Goal: Information Seeking & Learning: Learn about a topic

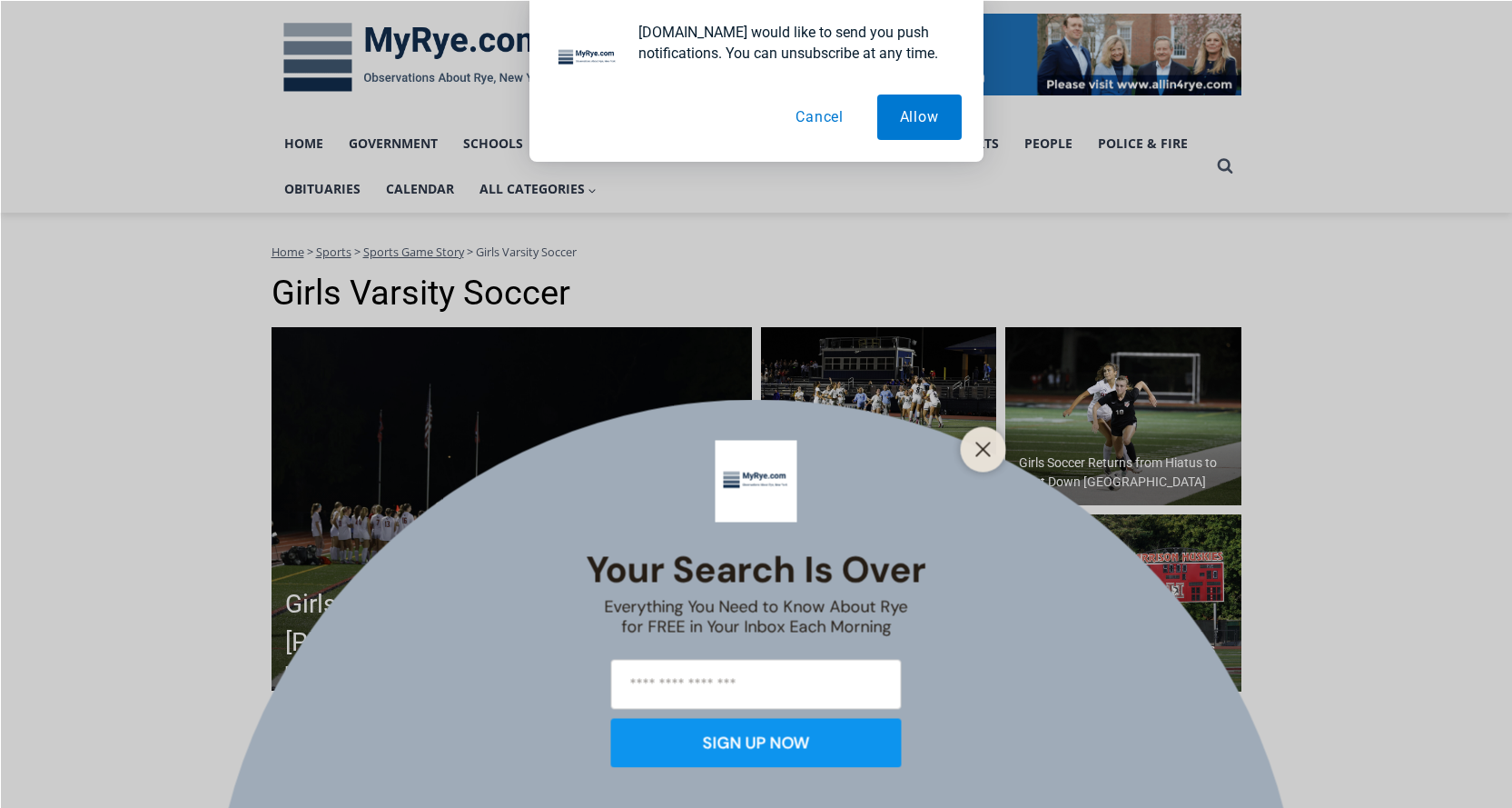
scroll to position [455, 0]
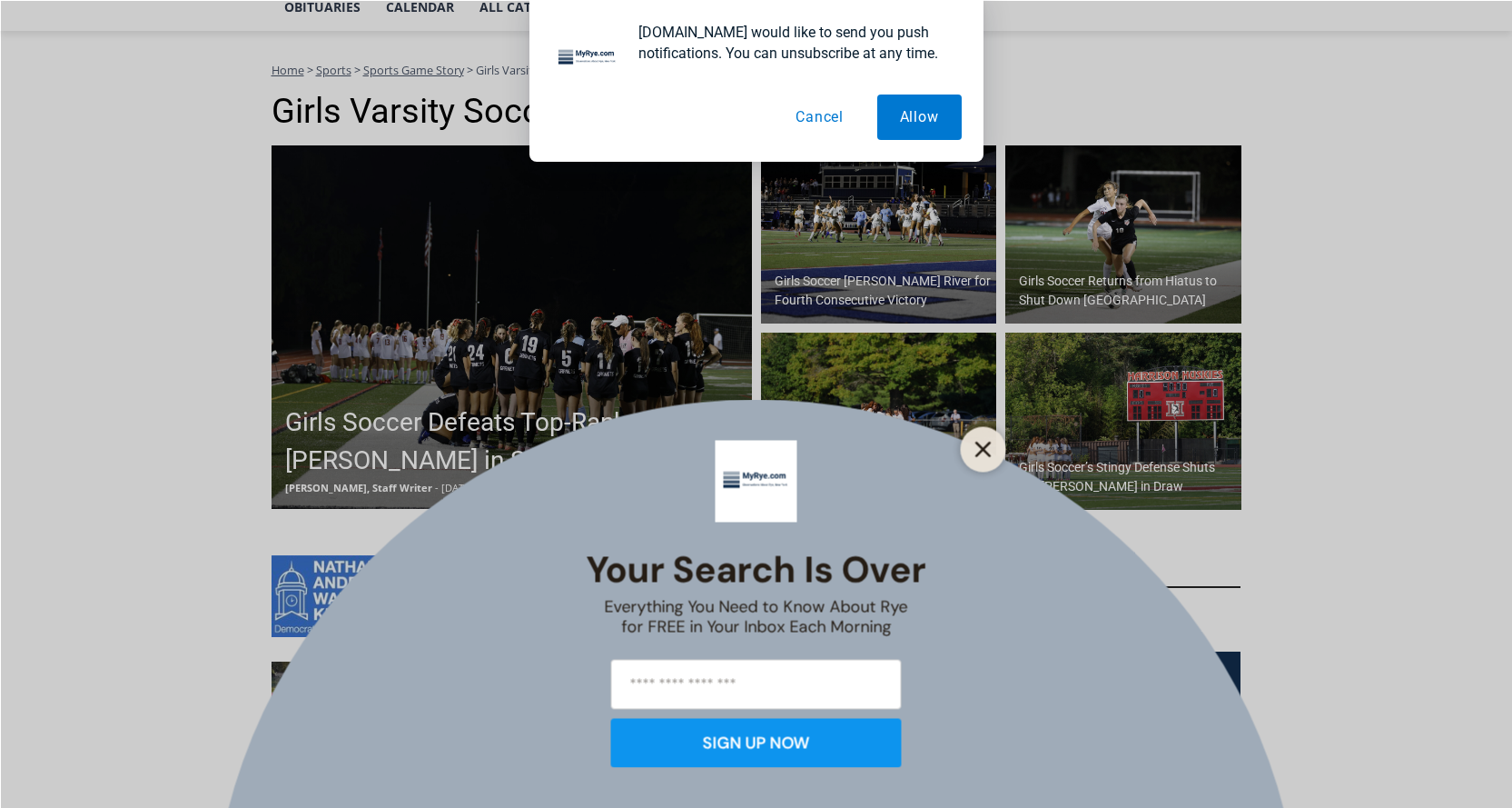
click at [988, 450] on icon "Close" at bounding box center [983, 448] width 16 height 16
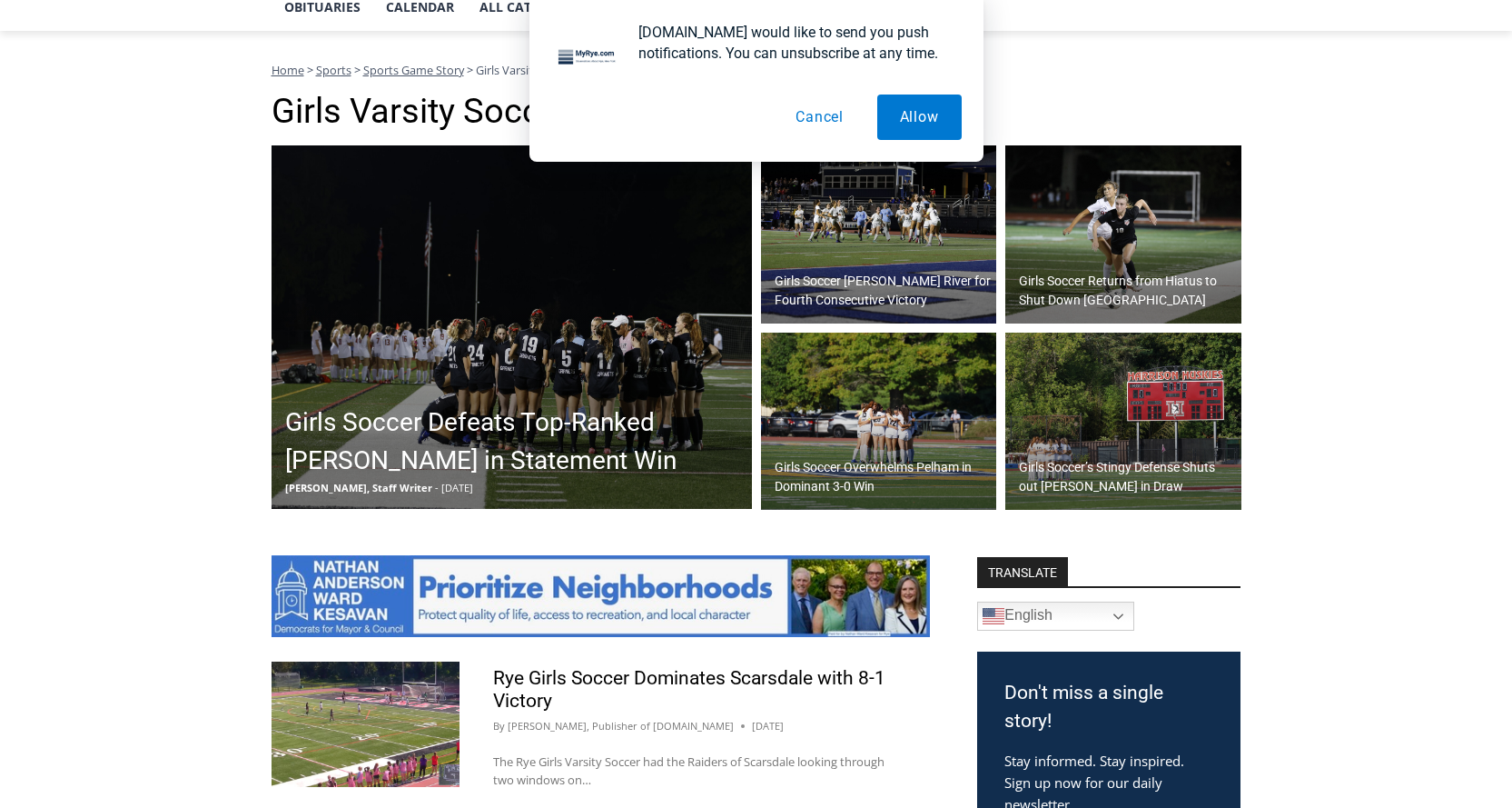
scroll to position [181, 0]
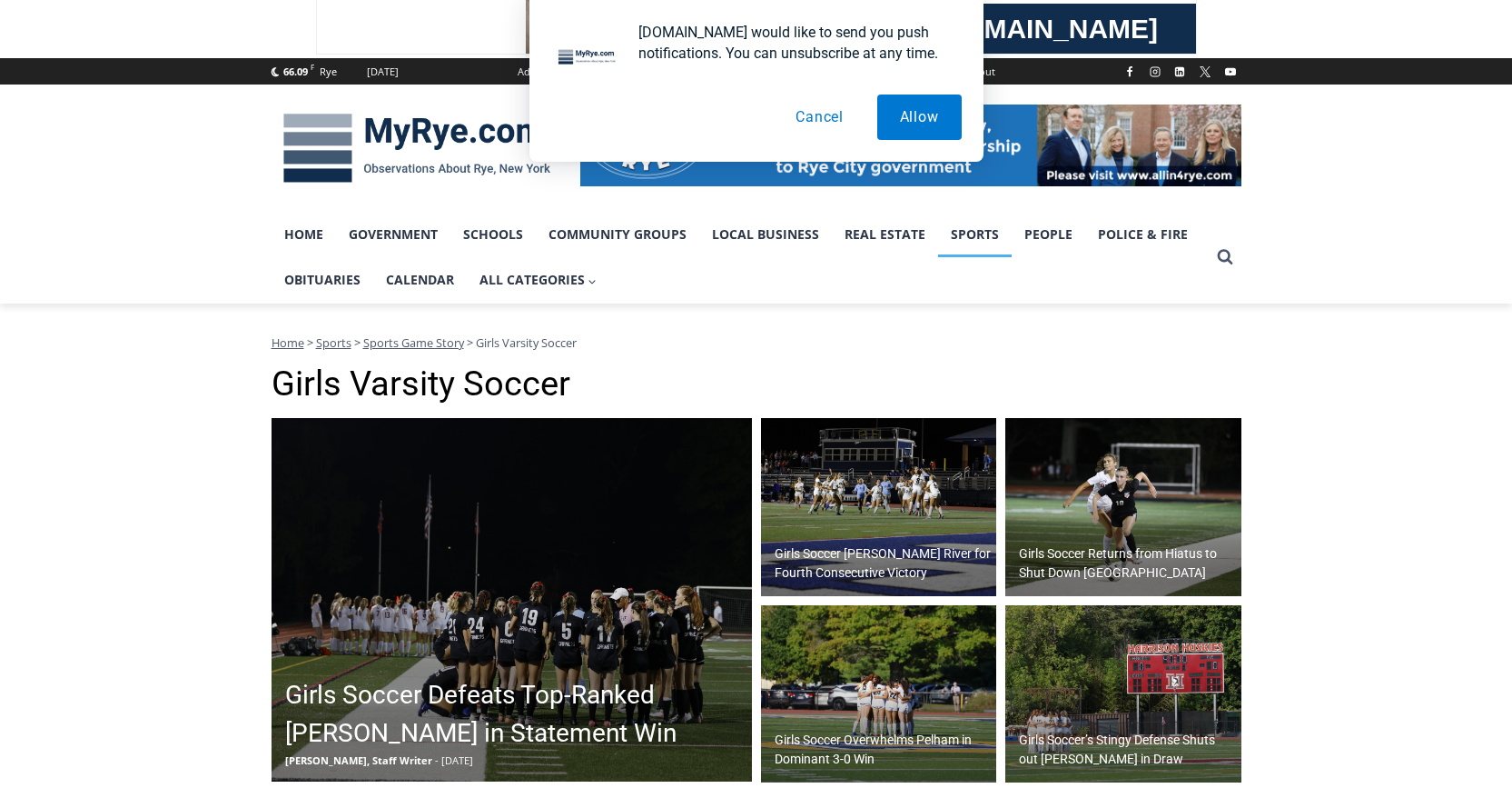
click at [972, 239] on link "Sports" at bounding box center [976, 235] width 74 height 46
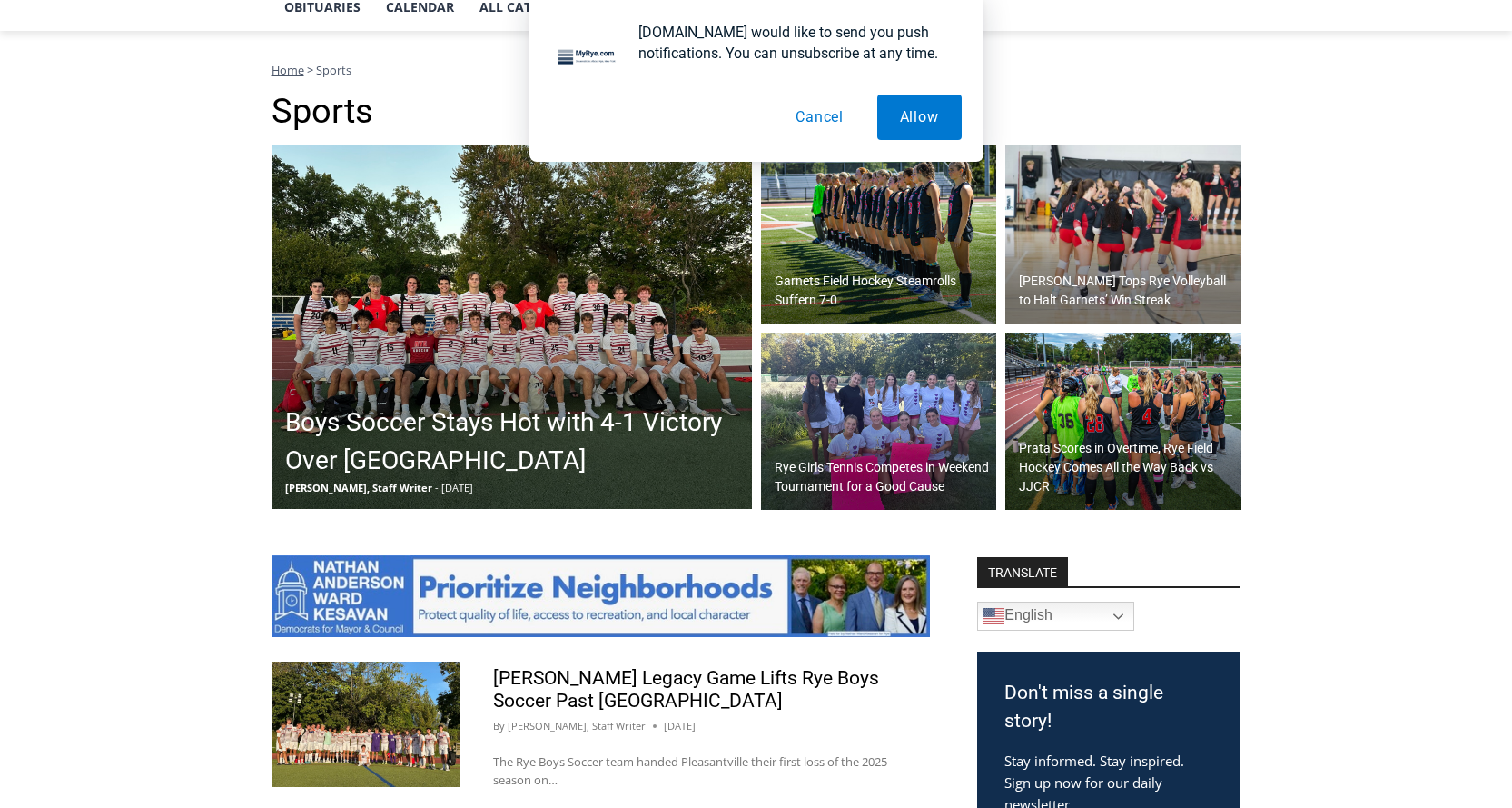
scroll to position [636, 0]
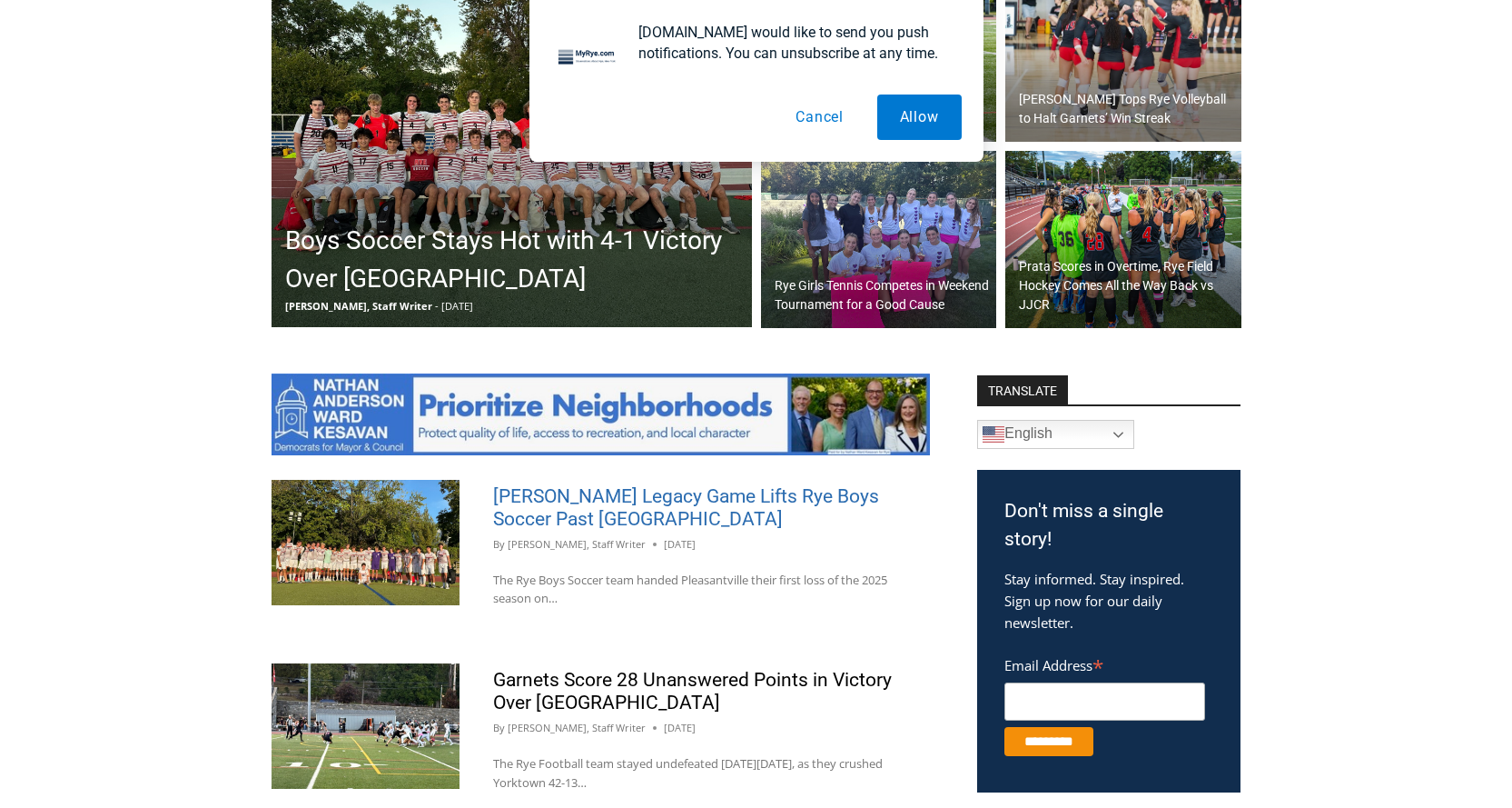
click at [658, 503] on link "Felix Wismer’s Legacy Game Lifts Rye Boys Soccer Past Pleasantville" at bounding box center [686, 507] width 386 height 45
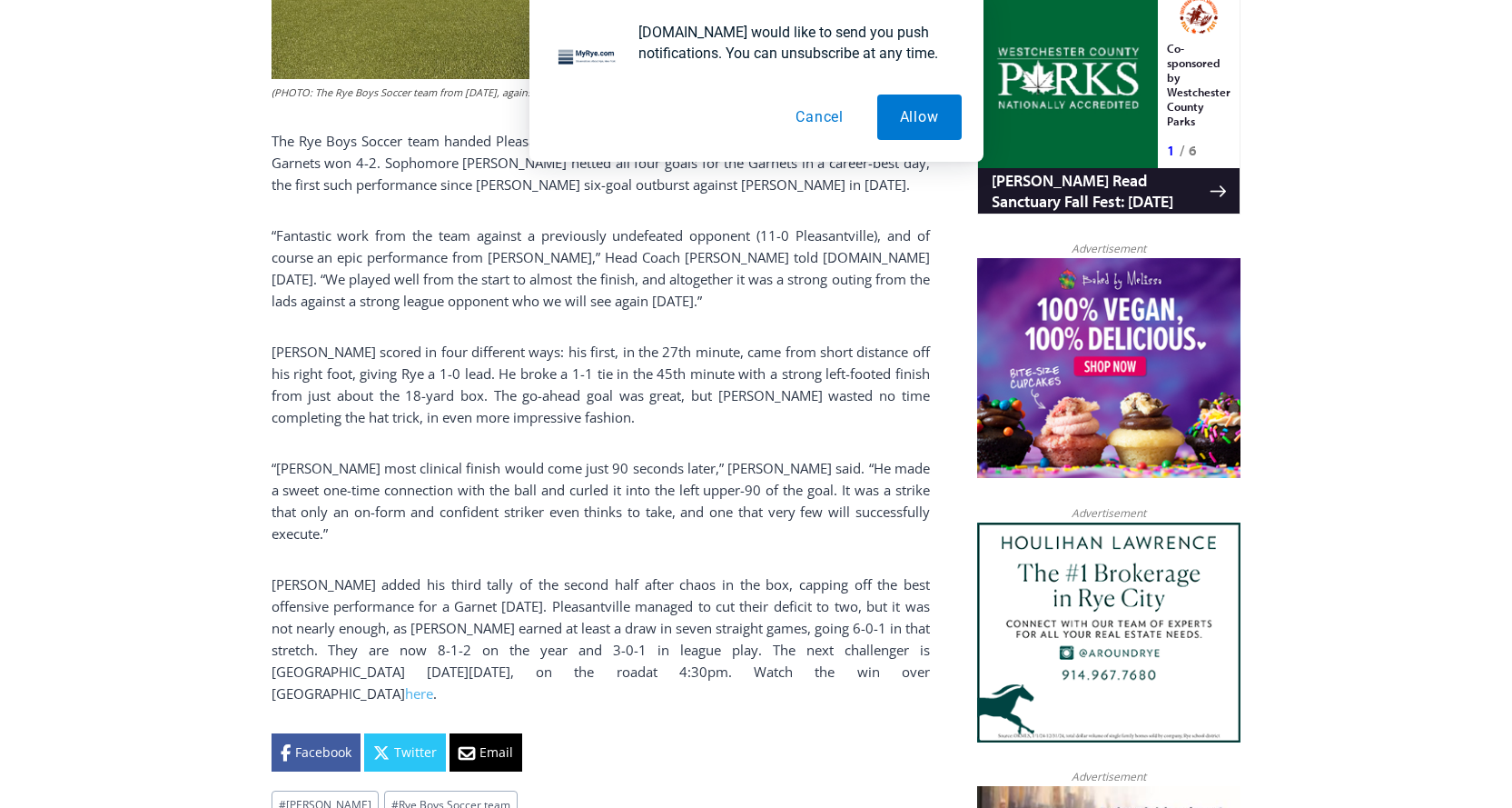
scroll to position [1327, 0]
